Goal: Check status: Check status

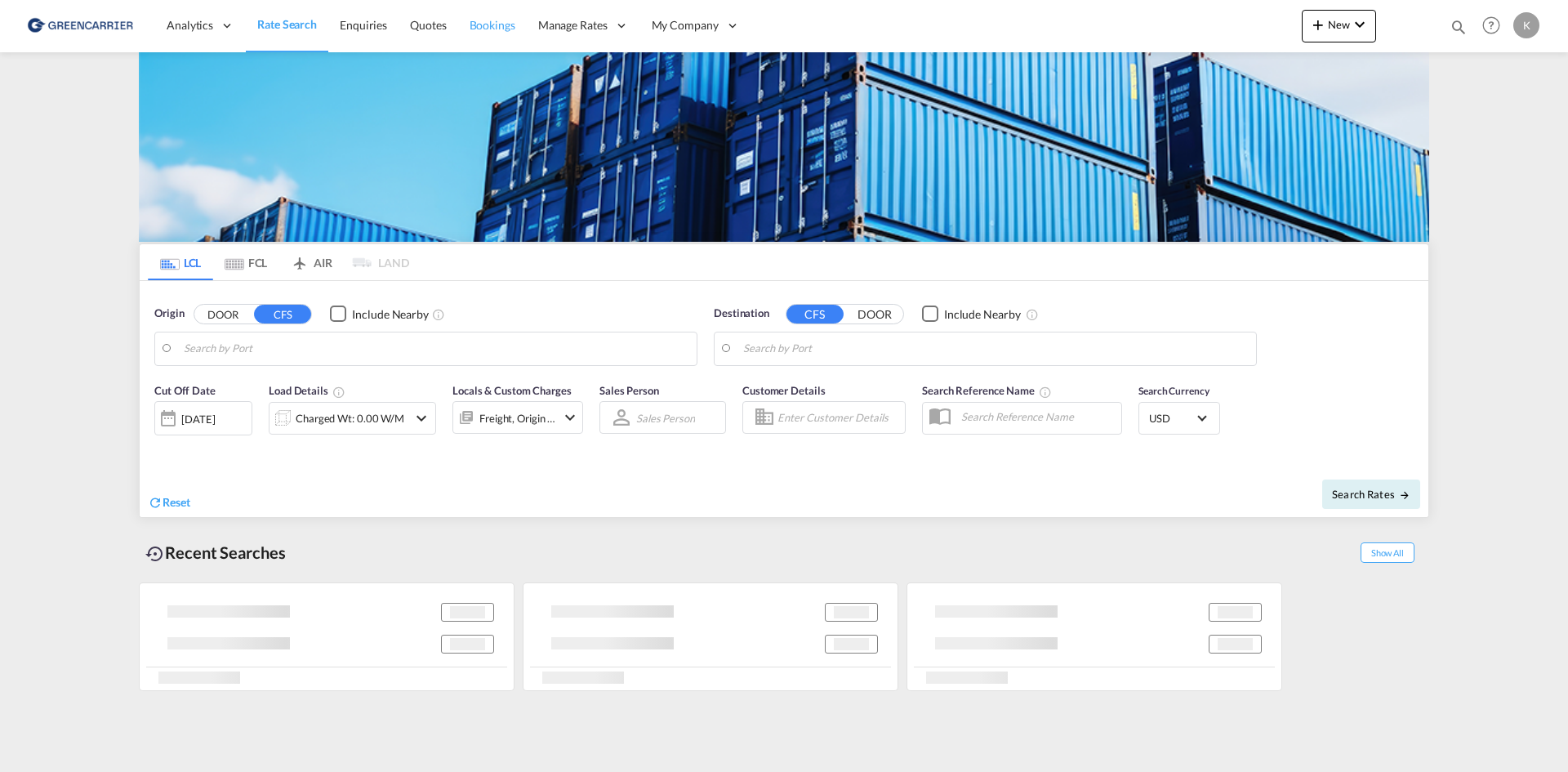
type input "DK-2880, Bagsværd"
type input "Altamira, MXATM"
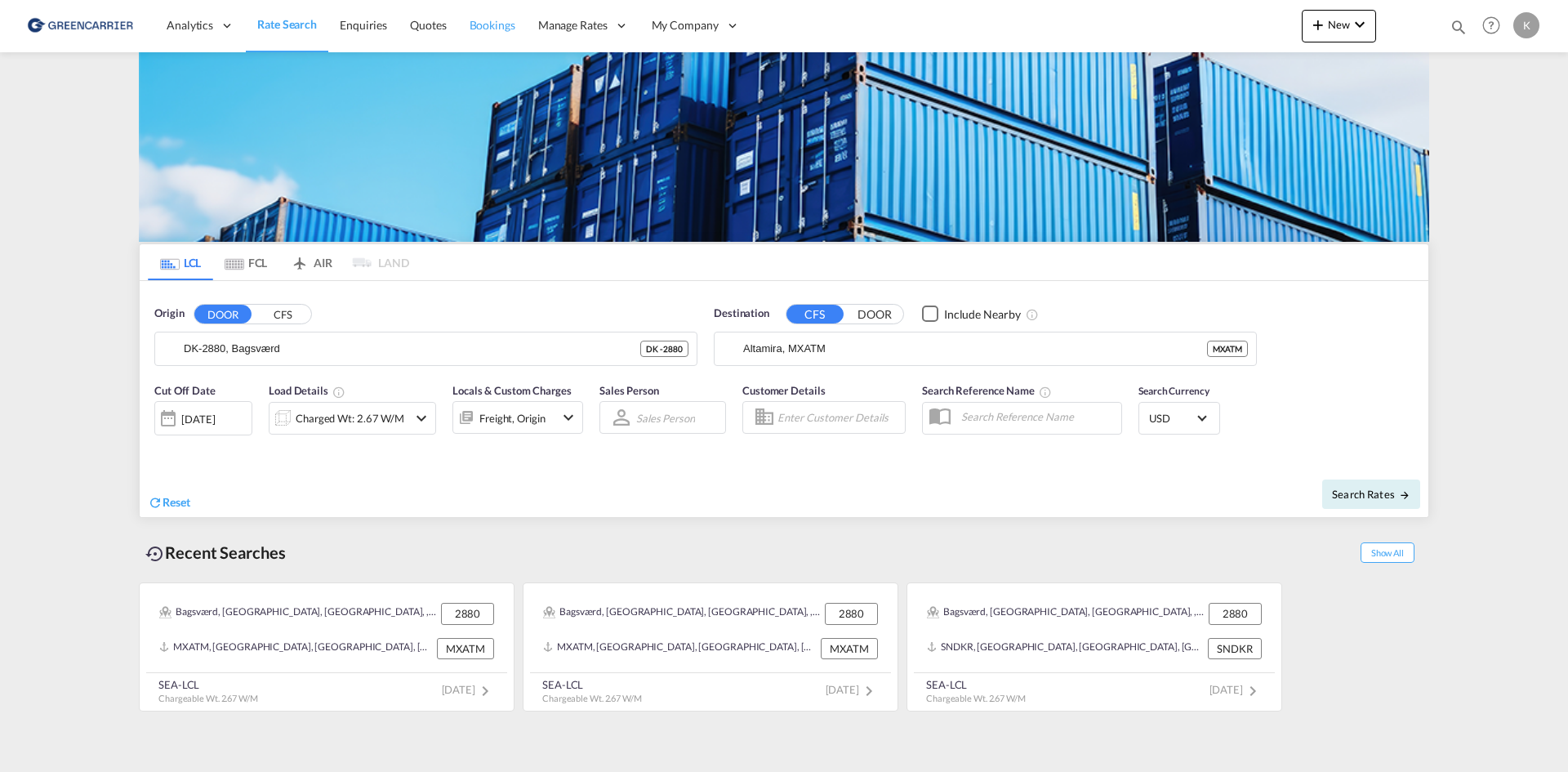
click at [508, 17] on span "Bookings" at bounding box center [493, 26] width 46 height 16
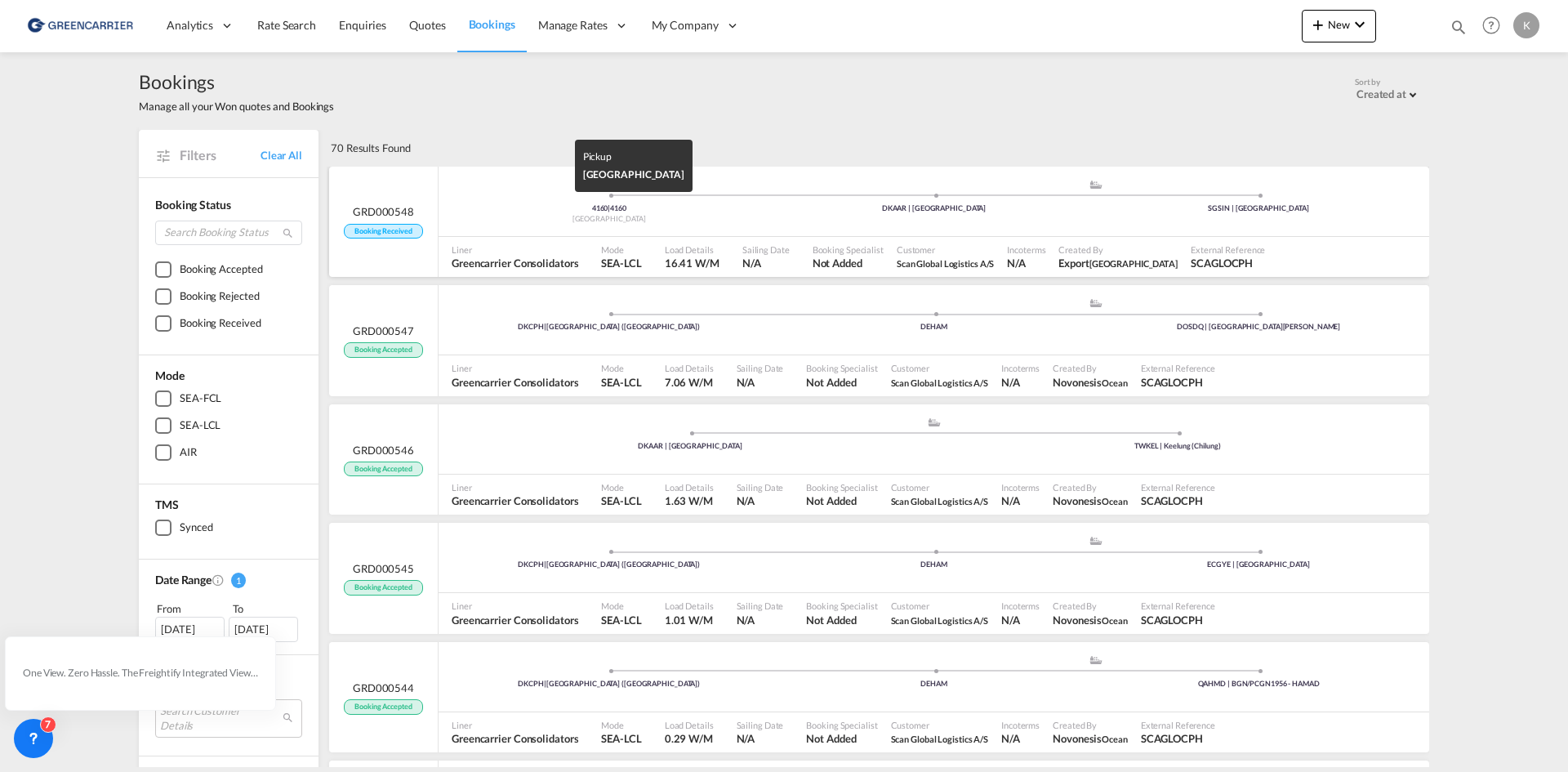
click at [483, 210] on div "4160 | 4160" at bounding box center [609, 208] width 325 height 11
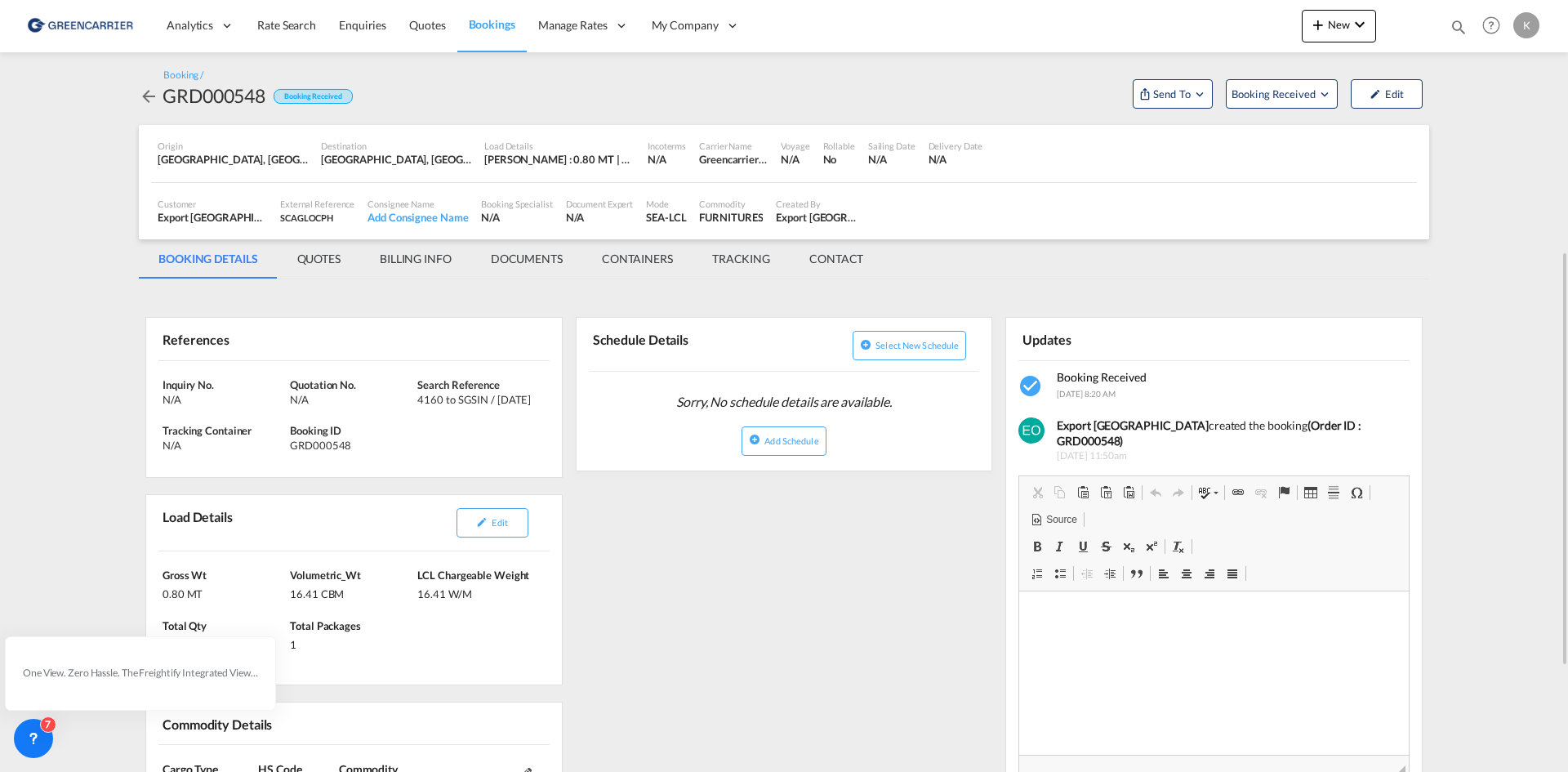
scroll to position [163, 0]
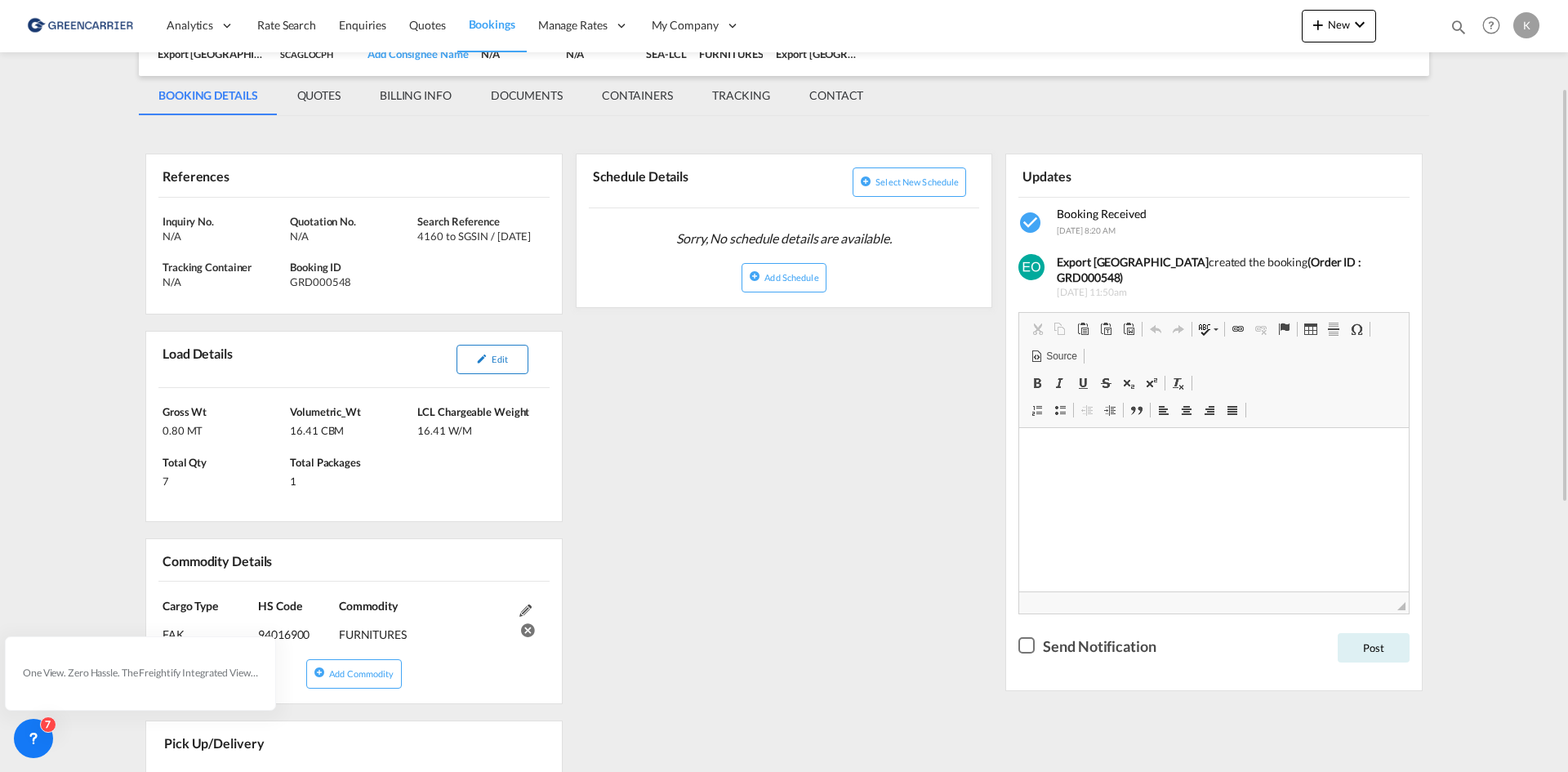
click at [485, 363] on md-icon "icon-pencil" at bounding box center [482, 358] width 12 height 12
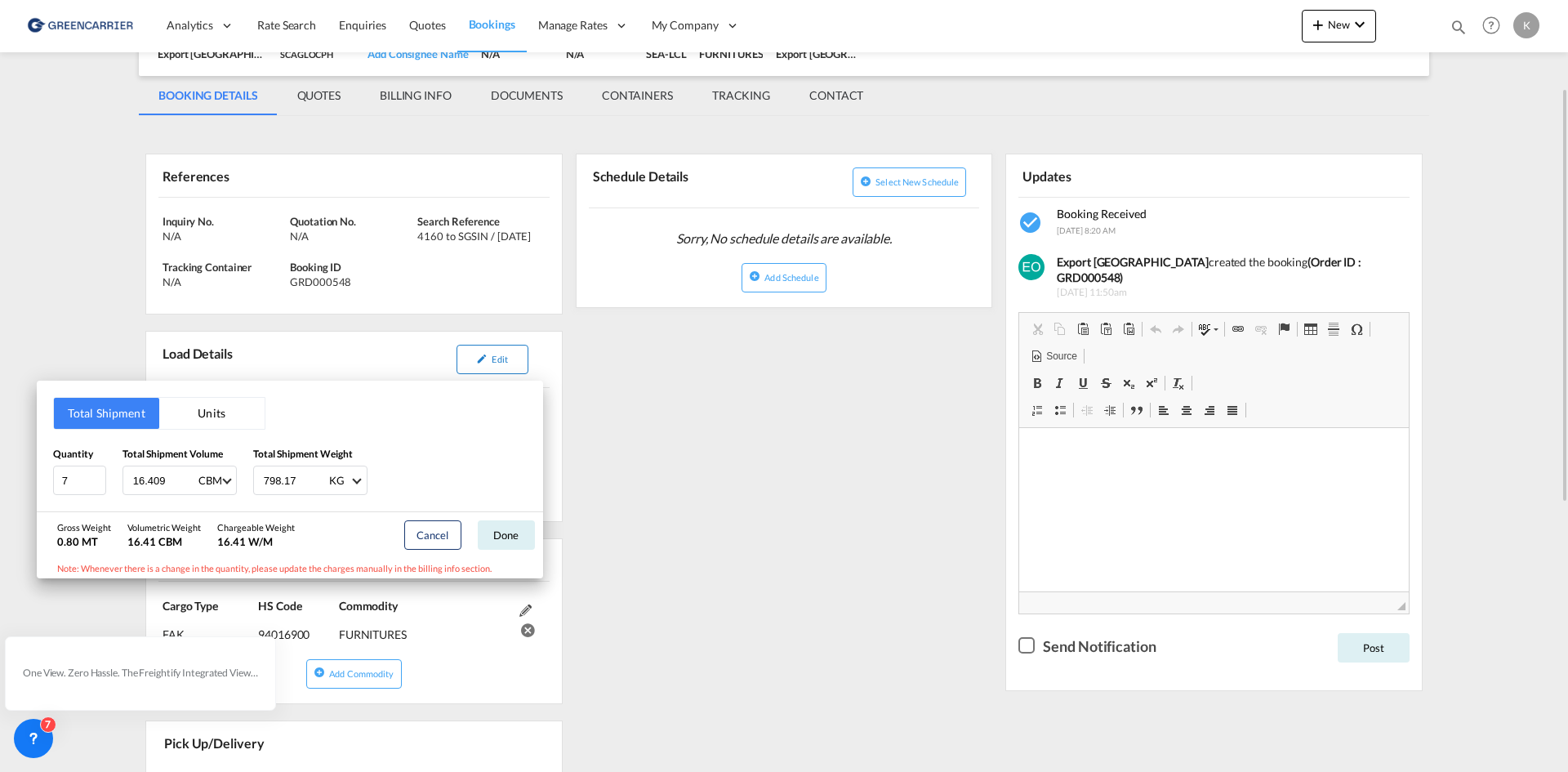
click at [485, 363] on div "Total Shipment Units Quantity 7 Total Shipment Volume 16.409 CBM CBM CFT Total …" at bounding box center [784, 386] width 1568 height 772
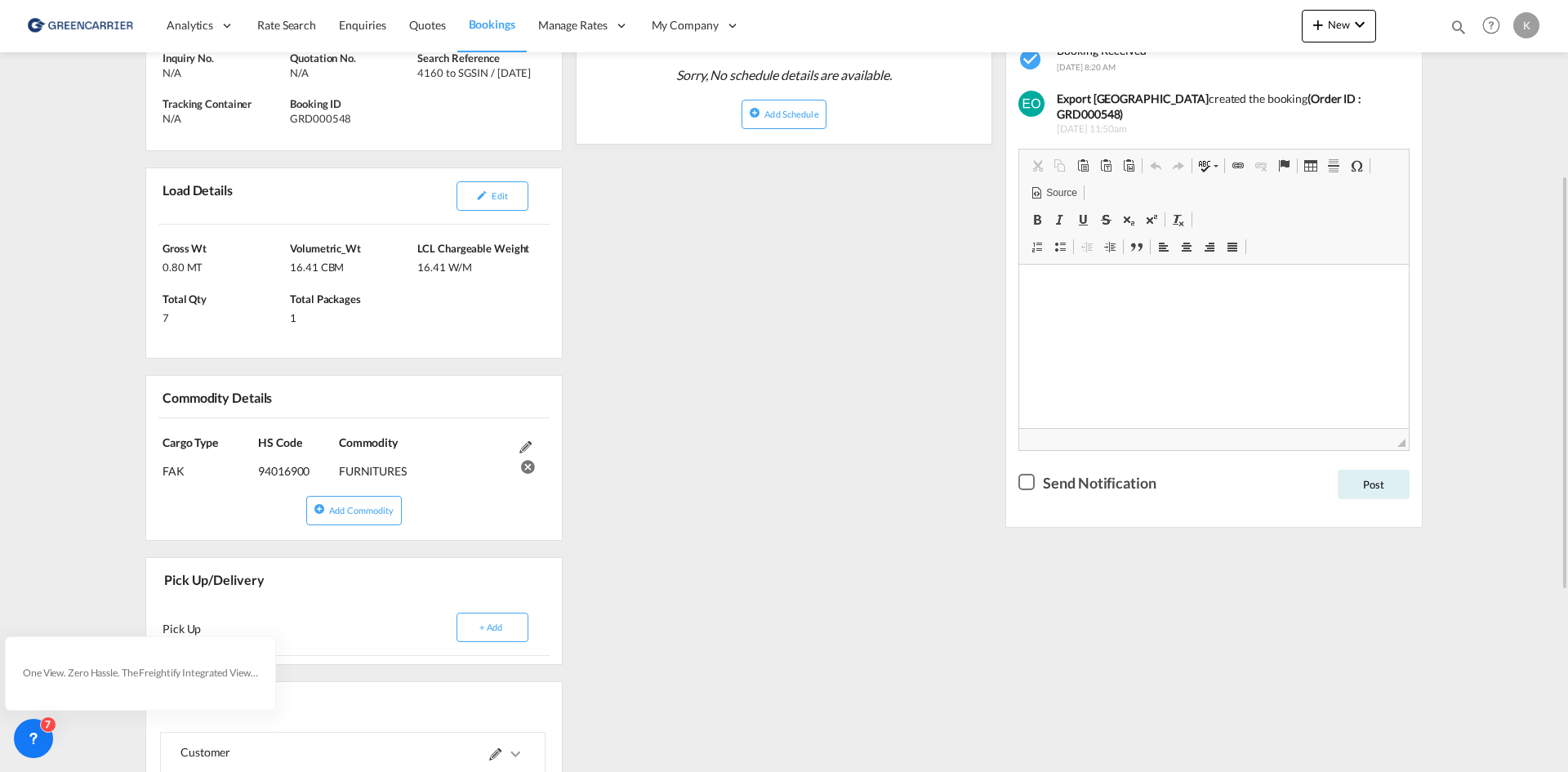
scroll to position [245, 0]
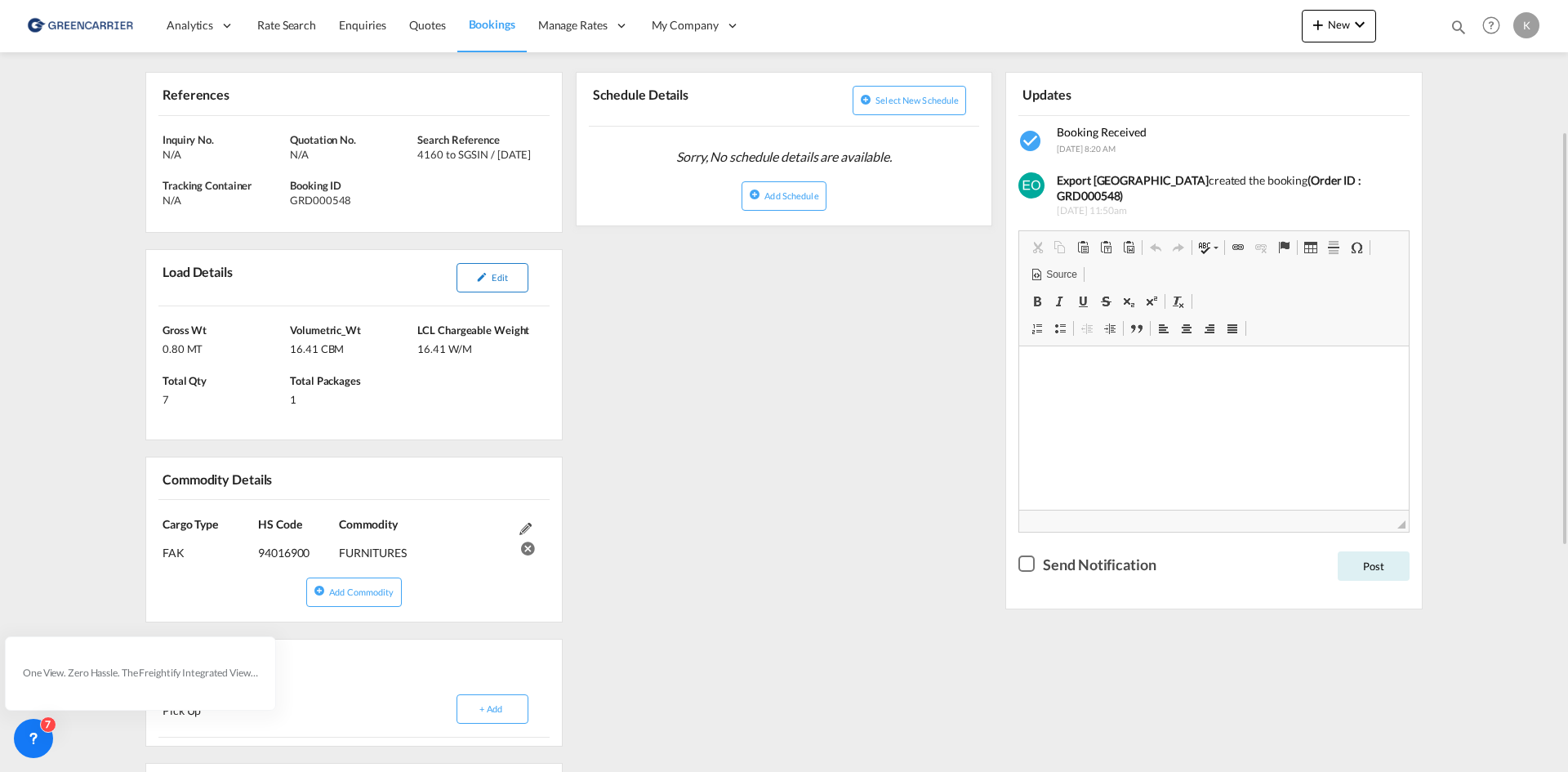
click at [499, 283] on span "Edit" at bounding box center [499, 277] width 16 height 11
